Goal: Book appointment/travel/reservation

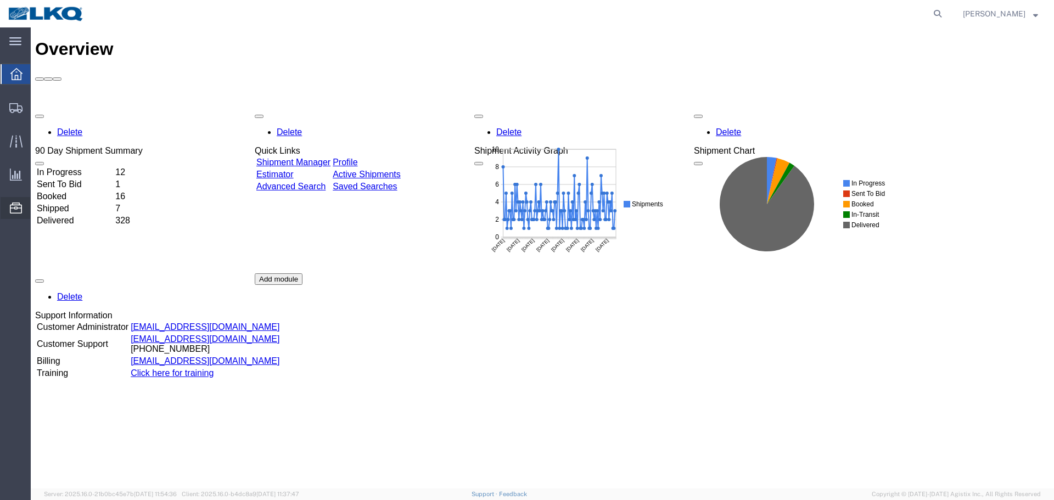
click at [0, 0] on span "Location Appointment" at bounding box center [0, 0] width 0 height 0
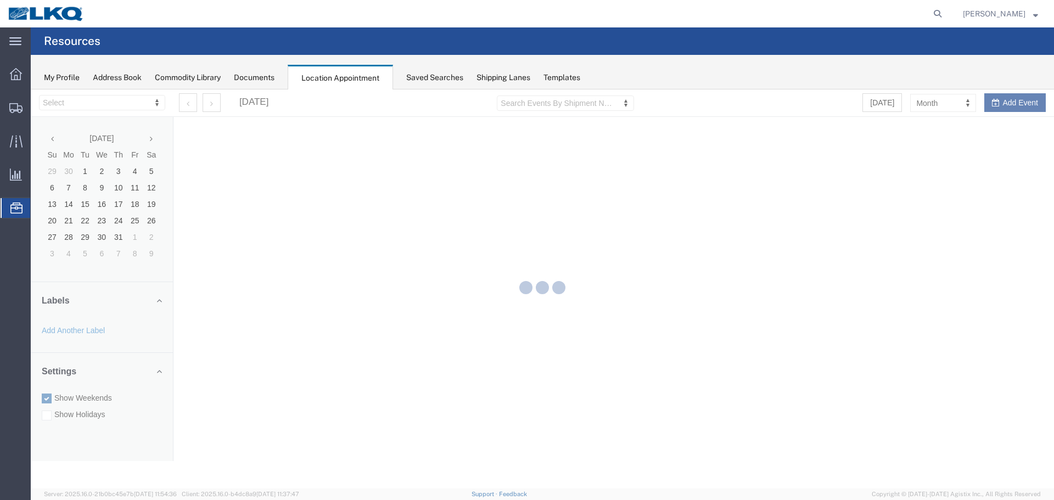
select select "28018"
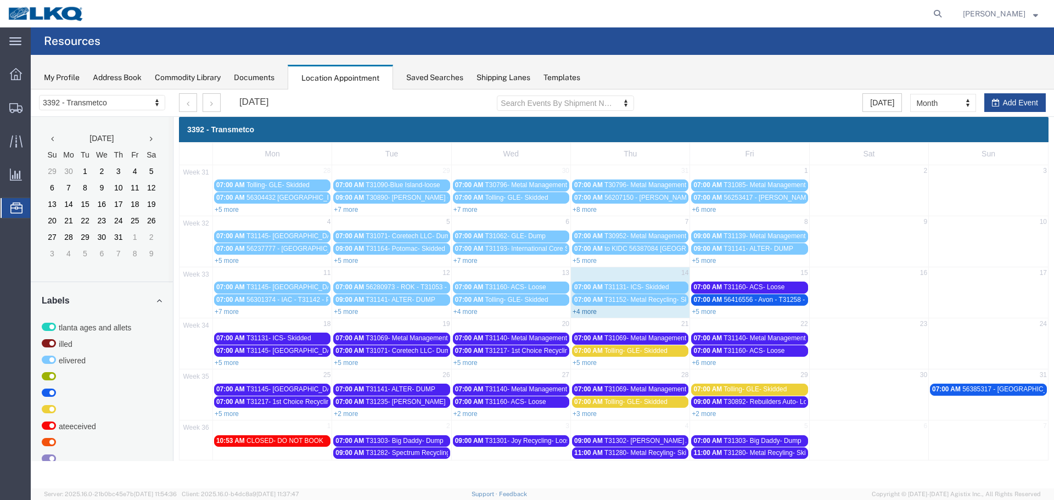
click at [583, 314] on link "+4 more" at bounding box center [584, 312] width 24 height 8
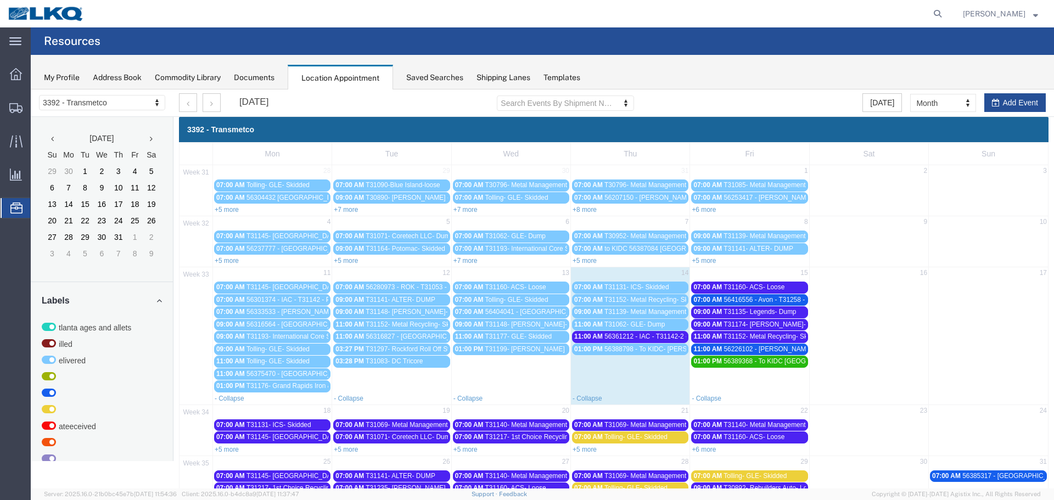
click at [642, 339] on span "56361212 - IAC - T31142-2 - Palletized" at bounding box center [661, 337] width 114 height 8
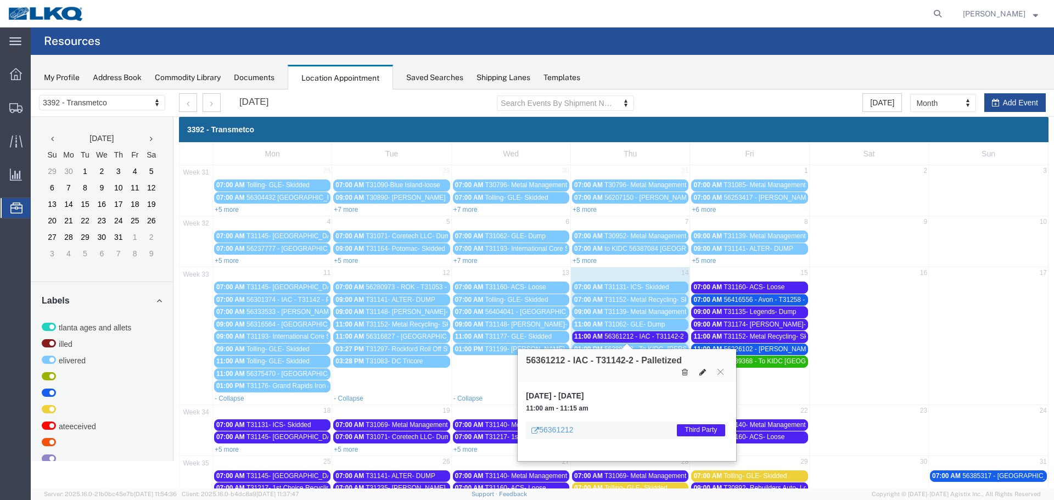
click at [704, 370] on icon at bounding box center [702, 372] width 7 height 8
select select "1"
select select "23"
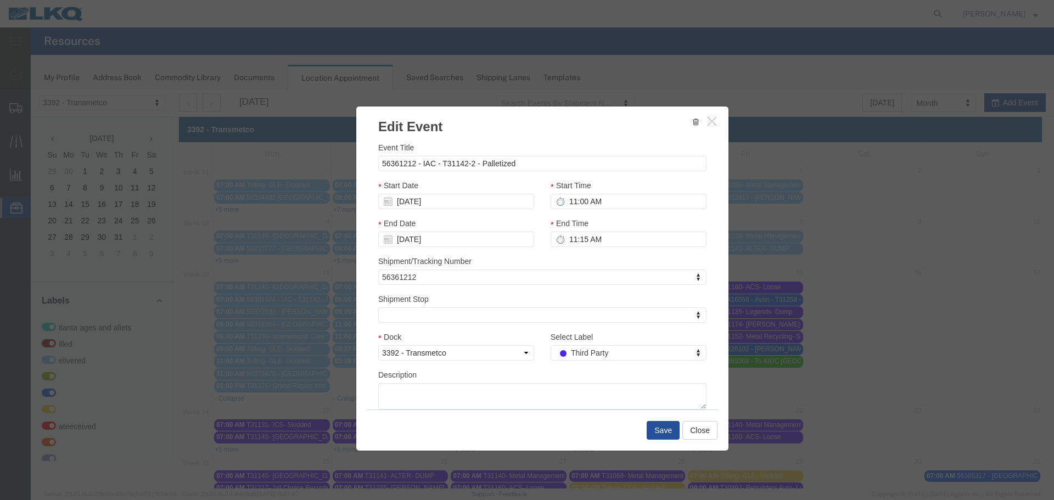
select select
type input "de"
drag, startPoint x: 587, startPoint y: 334, endPoint x: 640, endPoint y: 409, distance: 91.8
select select "40"
click at [659, 425] on button "Save" at bounding box center [663, 430] width 33 height 19
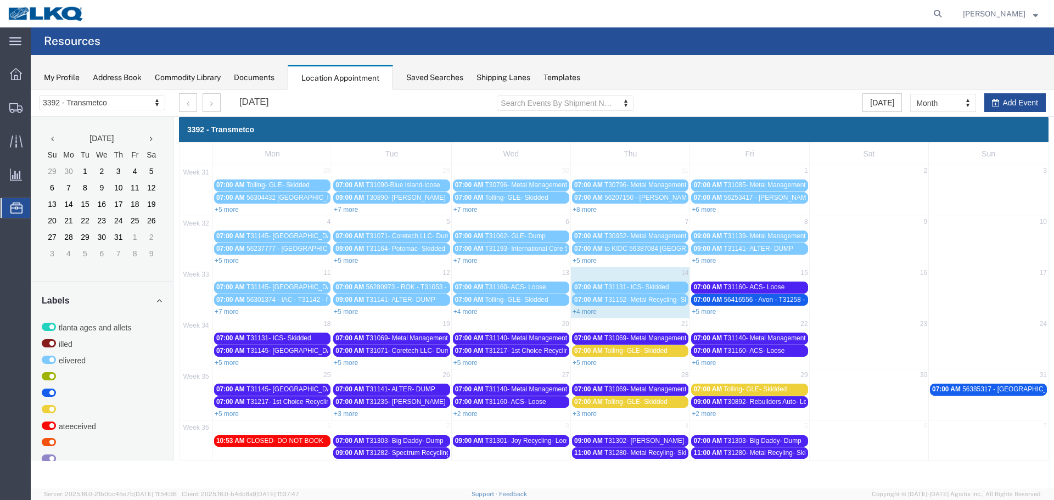
click at [588, 314] on link "+4 more" at bounding box center [584, 312] width 24 height 8
